Goal: Use online tool/utility: Utilize a website feature to perform a specific function

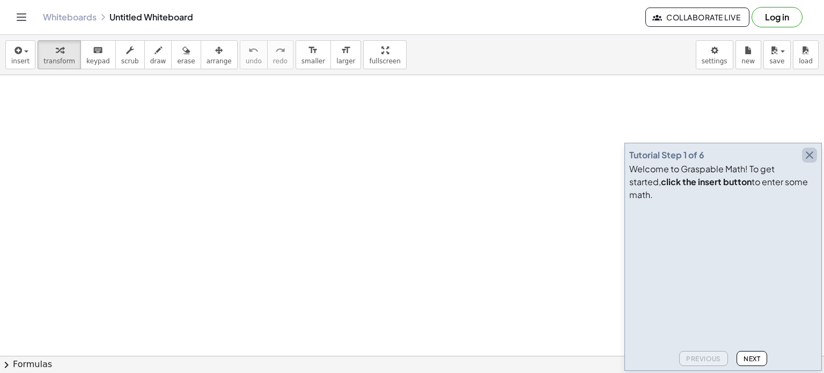
click at [808, 162] on icon "button" at bounding box center [809, 155] width 13 height 13
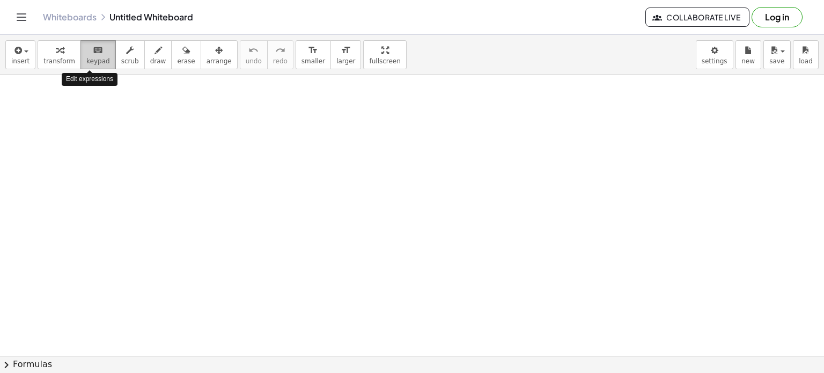
click at [90, 57] on span "keypad" at bounding box center [98, 61] width 24 height 8
click at [101, 45] on button "keyboard keypad" at bounding box center [97, 54] width 35 height 29
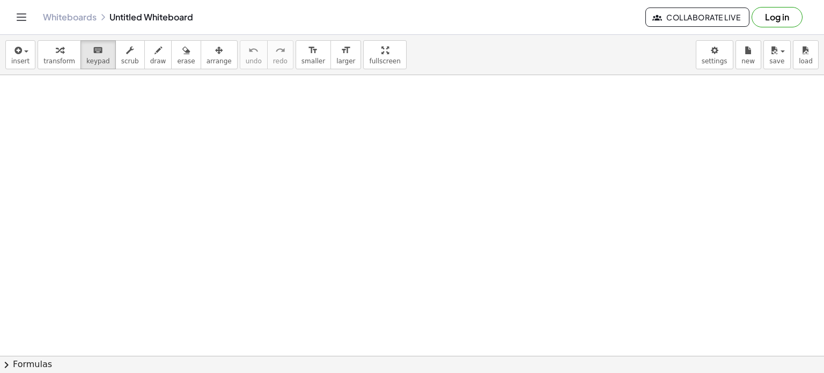
click at [9, 363] on span "chevron_right" at bounding box center [6, 364] width 13 height 13
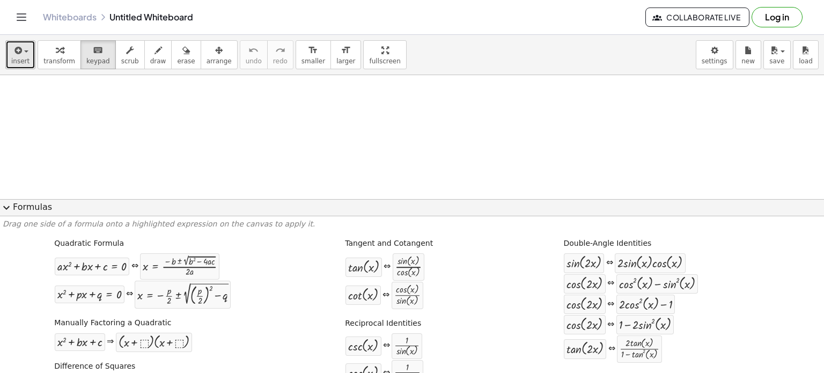
drag, startPoint x: 19, startPoint y: 51, endPoint x: 25, endPoint y: 56, distance: 7.6
click at [19, 52] on icon "button" at bounding box center [17, 50] width 10 height 13
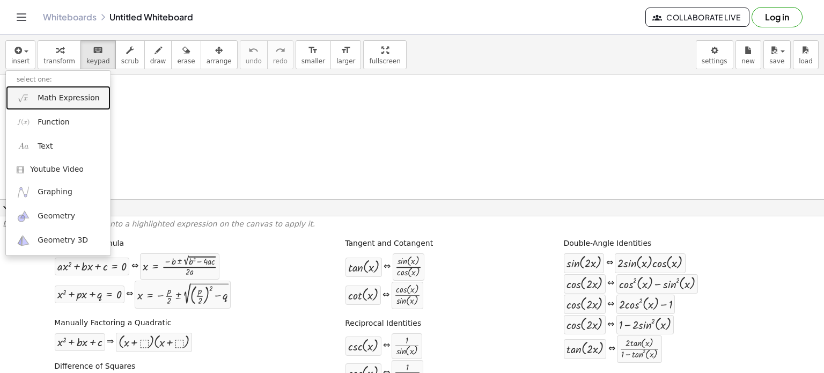
click at [57, 96] on span "Math Expression" at bounding box center [69, 98] width 62 height 11
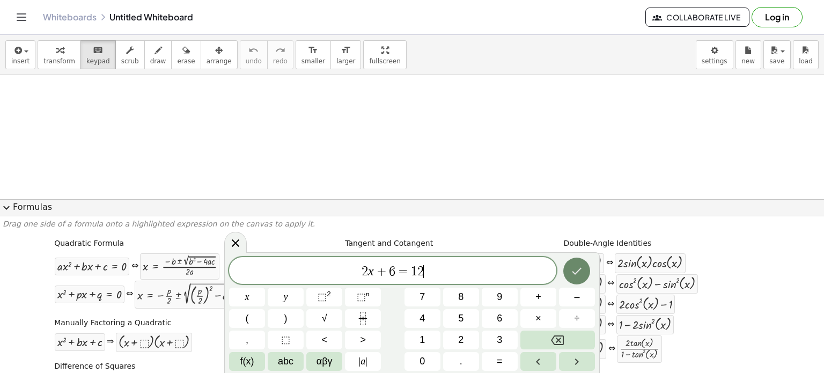
click at [582, 272] on icon "Done" at bounding box center [576, 271] width 13 height 13
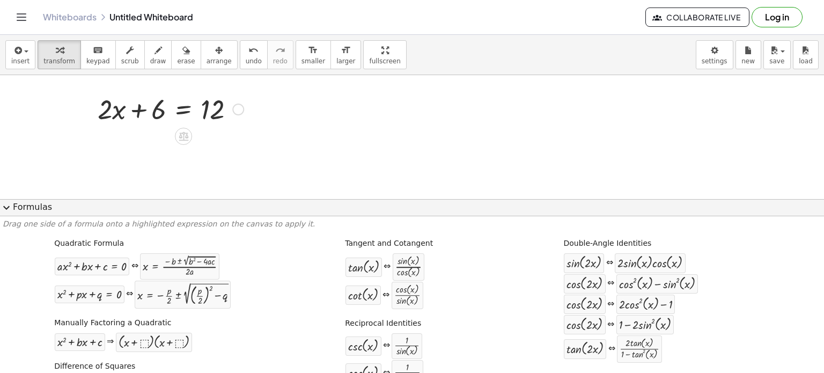
click at [238, 111] on div at bounding box center [238, 110] width 12 height 12
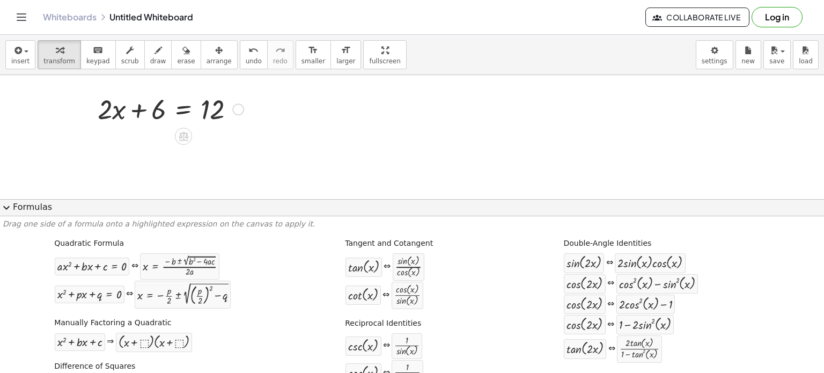
click at [152, 113] on div at bounding box center [170, 108] width 157 height 36
click at [160, 115] on div at bounding box center [170, 108] width 157 height 36
click at [206, 111] on div at bounding box center [170, 108] width 157 height 36
click at [109, 112] on div at bounding box center [170, 108] width 157 height 36
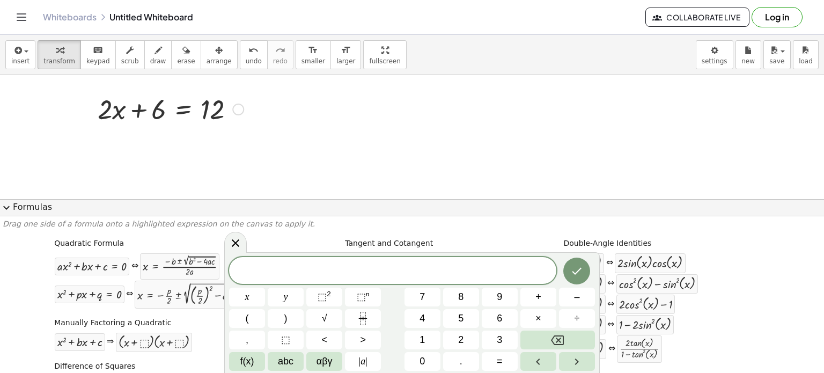
click at [182, 111] on div at bounding box center [170, 108] width 157 height 36
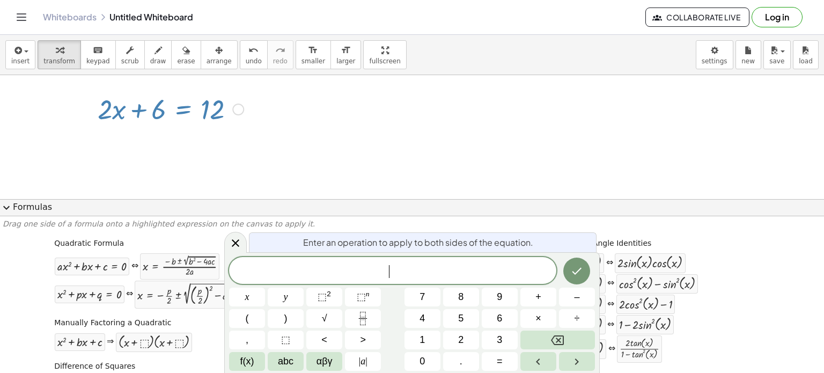
click at [155, 108] on div at bounding box center [170, 108] width 157 height 36
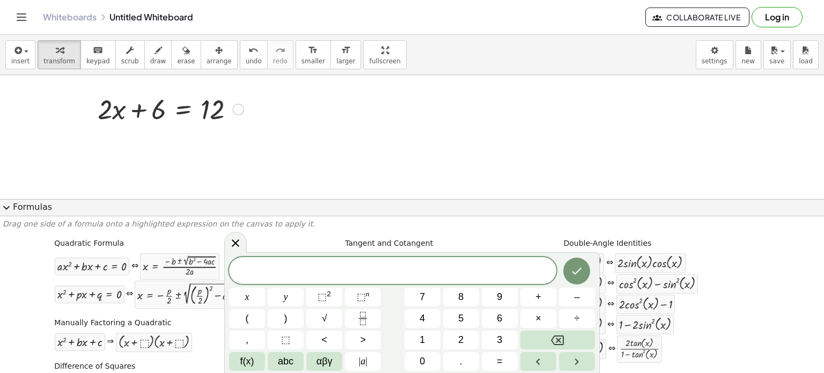
click at [238, 110] on div "Fix a mistake Transform line Copy line as LaTeX Copy derivation as LaTeX Expand…" at bounding box center [238, 110] width 12 height 12
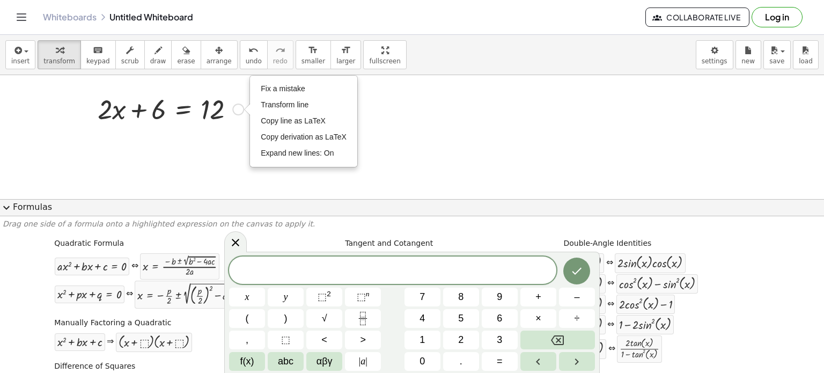
click at [216, 127] on div "+ · 2 · x + 6 = 12 Fix a mistake Transform line Copy line as LaTeX Copy derivat…" at bounding box center [167, 108] width 170 height 42
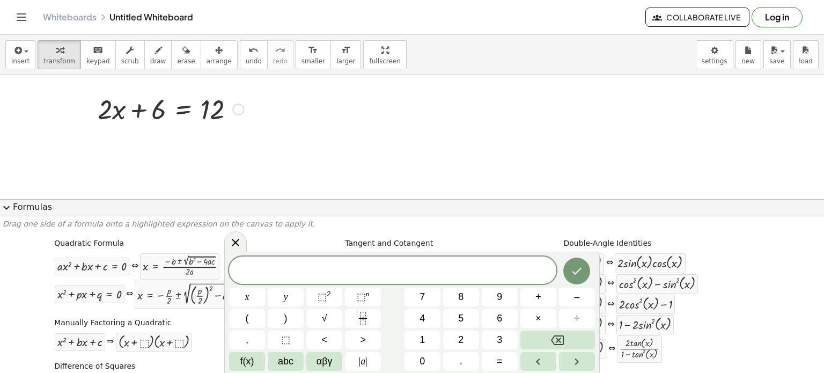
click at [166, 112] on div at bounding box center [170, 108] width 157 height 36
drag, startPoint x: 152, startPoint y: 115, endPoint x: 174, endPoint y: 113, distance: 21.5
click at [155, 113] on div at bounding box center [170, 108] width 157 height 36
click at [182, 111] on div at bounding box center [170, 108] width 157 height 36
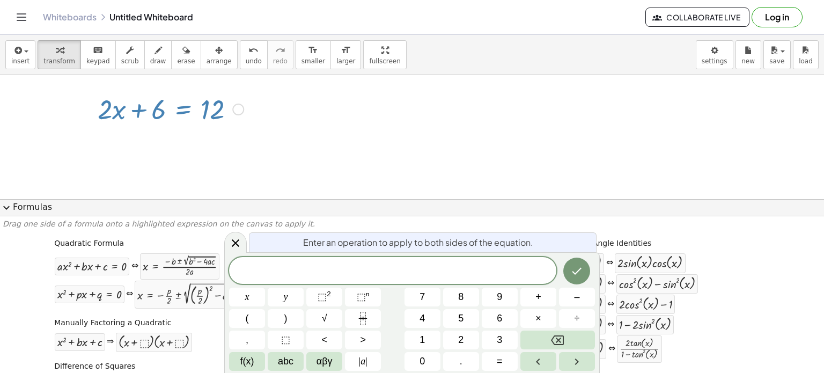
click at [180, 112] on div at bounding box center [170, 108] width 157 height 36
click at [218, 107] on div at bounding box center [170, 108] width 157 height 36
drag, startPoint x: 140, startPoint y: 109, endPoint x: 107, endPoint y: 113, distance: 32.5
click at [138, 110] on div at bounding box center [170, 108] width 157 height 36
drag, startPoint x: 107, startPoint y: 113, endPoint x: 149, endPoint y: 127, distance: 44.0
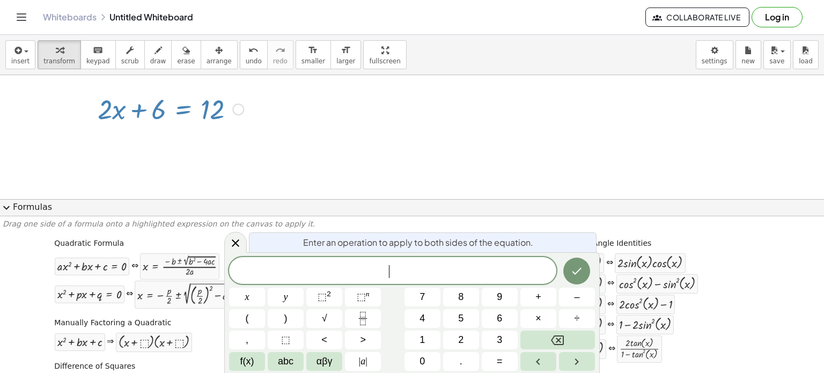
click at [108, 113] on div at bounding box center [170, 108] width 157 height 36
drag, startPoint x: 192, startPoint y: 142, endPoint x: 242, endPoint y: 164, distance: 54.8
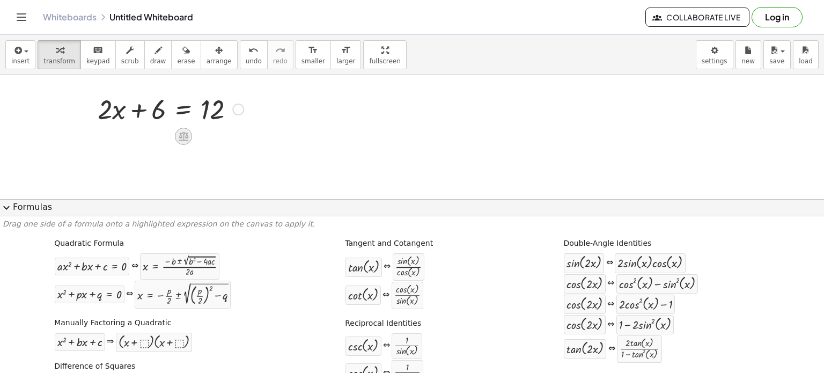
click at [187, 138] on icon at bounding box center [184, 136] width 10 height 9
click at [163, 141] on span "−" at bounding box center [162, 137] width 6 height 16
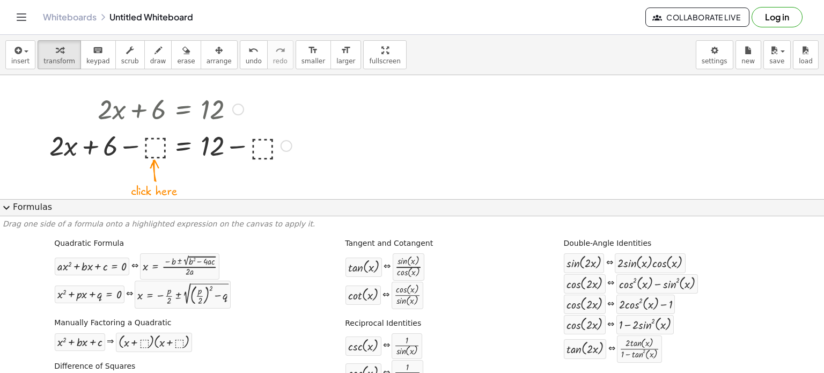
click at [155, 150] on div at bounding box center [170, 145] width 253 height 36
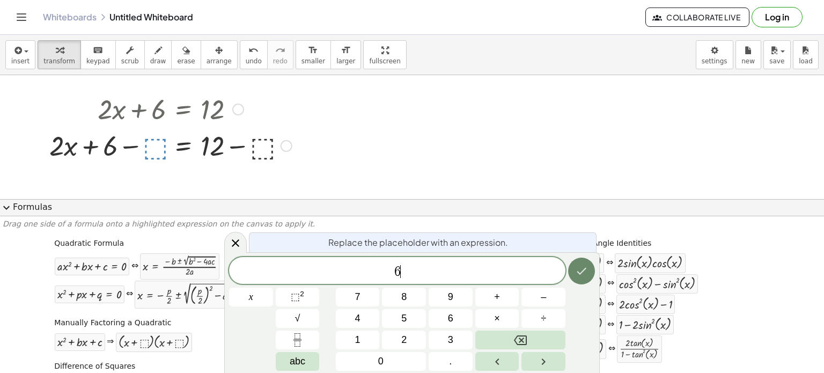
click at [585, 267] on icon "Done" at bounding box center [581, 271] width 13 height 13
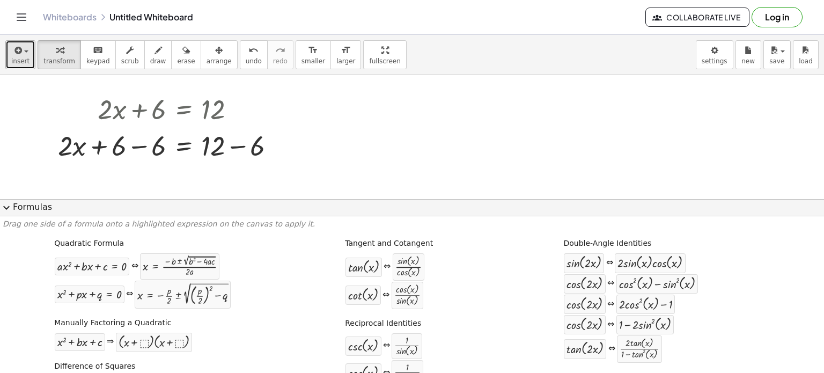
click at [17, 57] on span "insert" at bounding box center [20, 61] width 18 height 8
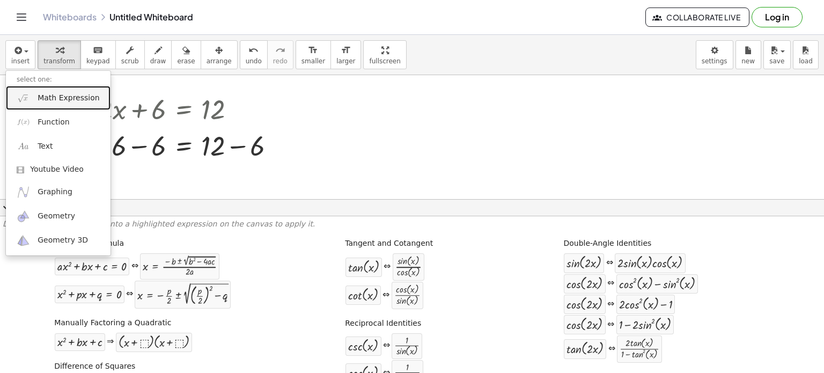
click at [48, 99] on span "Math Expression" at bounding box center [69, 98] width 62 height 11
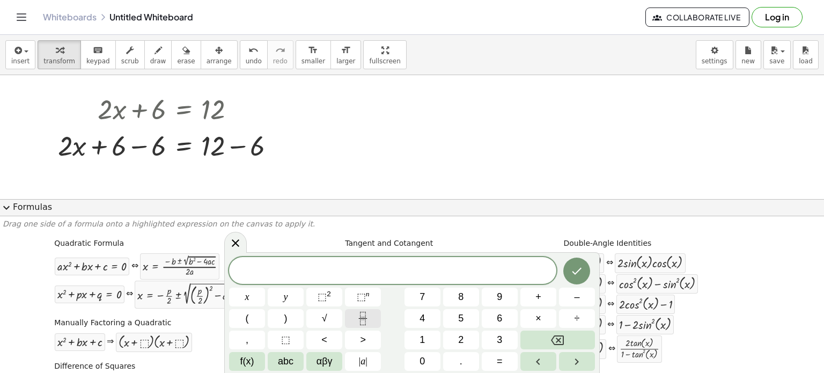
click at [370, 322] on button "Fraction" at bounding box center [363, 318] width 36 height 19
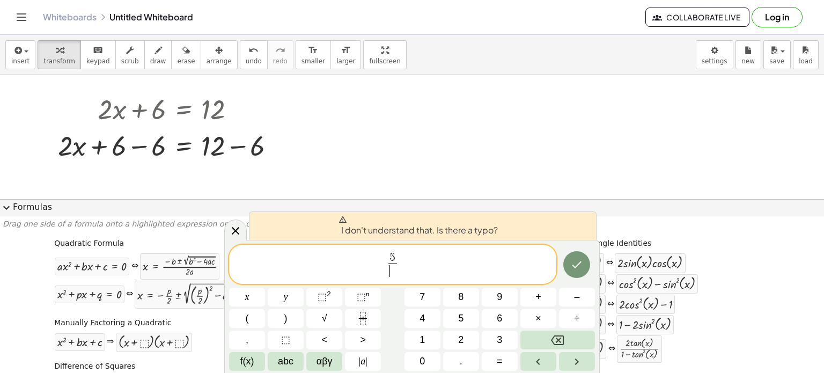
click at [394, 274] on span "​" at bounding box center [392, 270] width 8 height 14
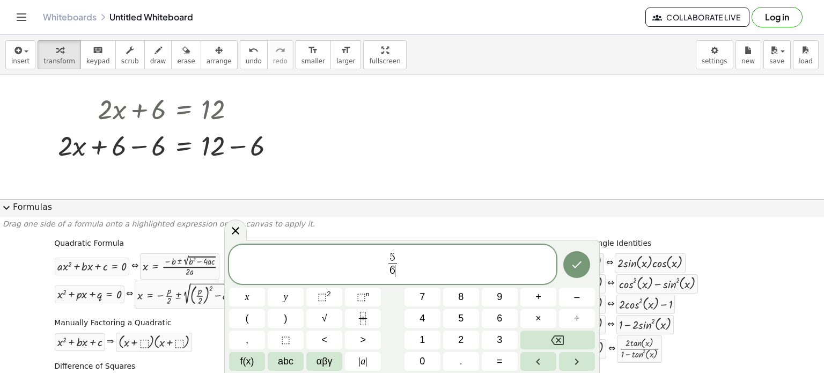
click at [580, 262] on icon "Done" at bounding box center [576, 264] width 13 height 13
